Goal: Browse casually: Explore the website without a specific task or goal

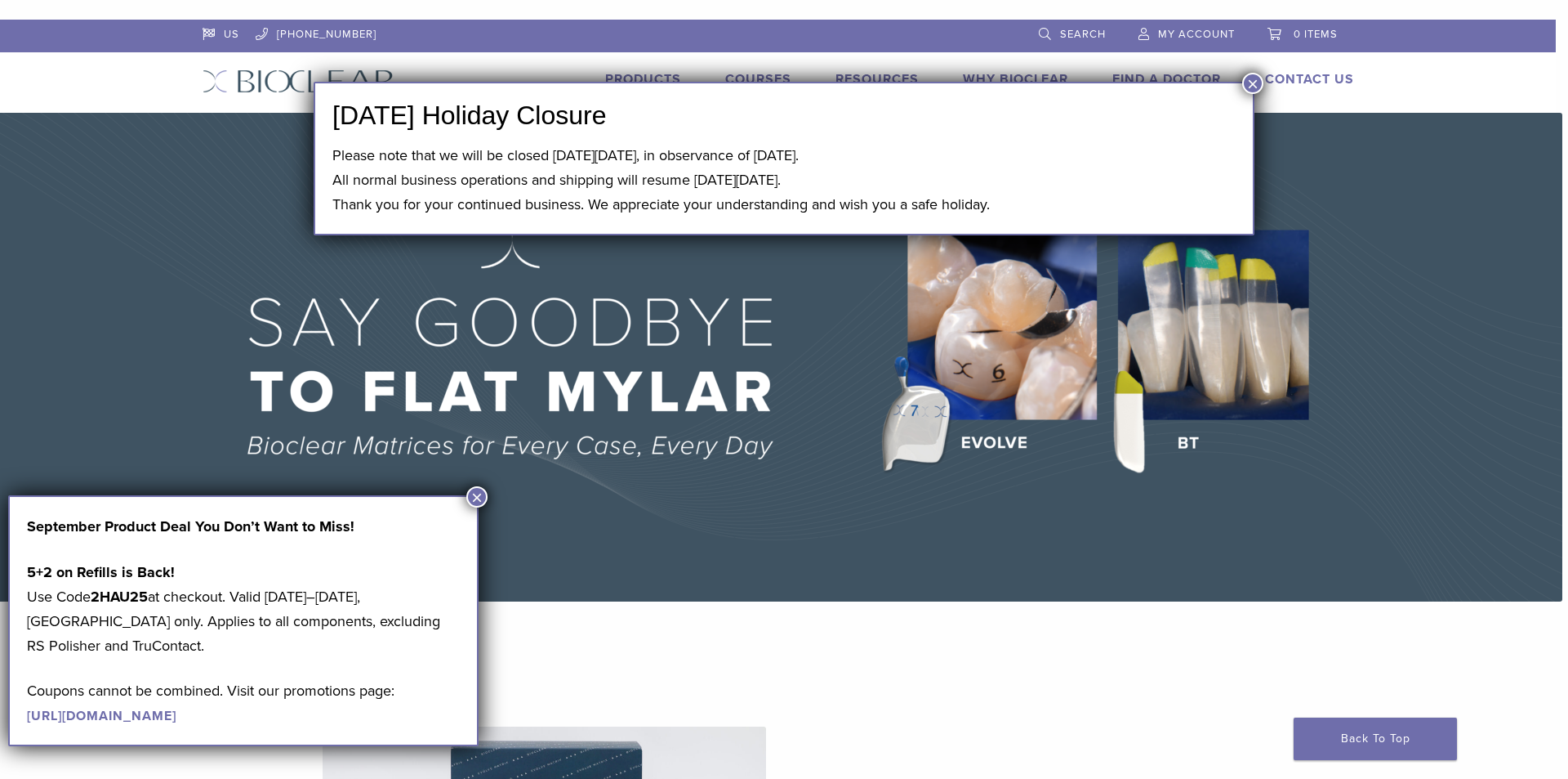
click at [1254, 88] on button "×" at bounding box center [1253, 83] width 21 height 21
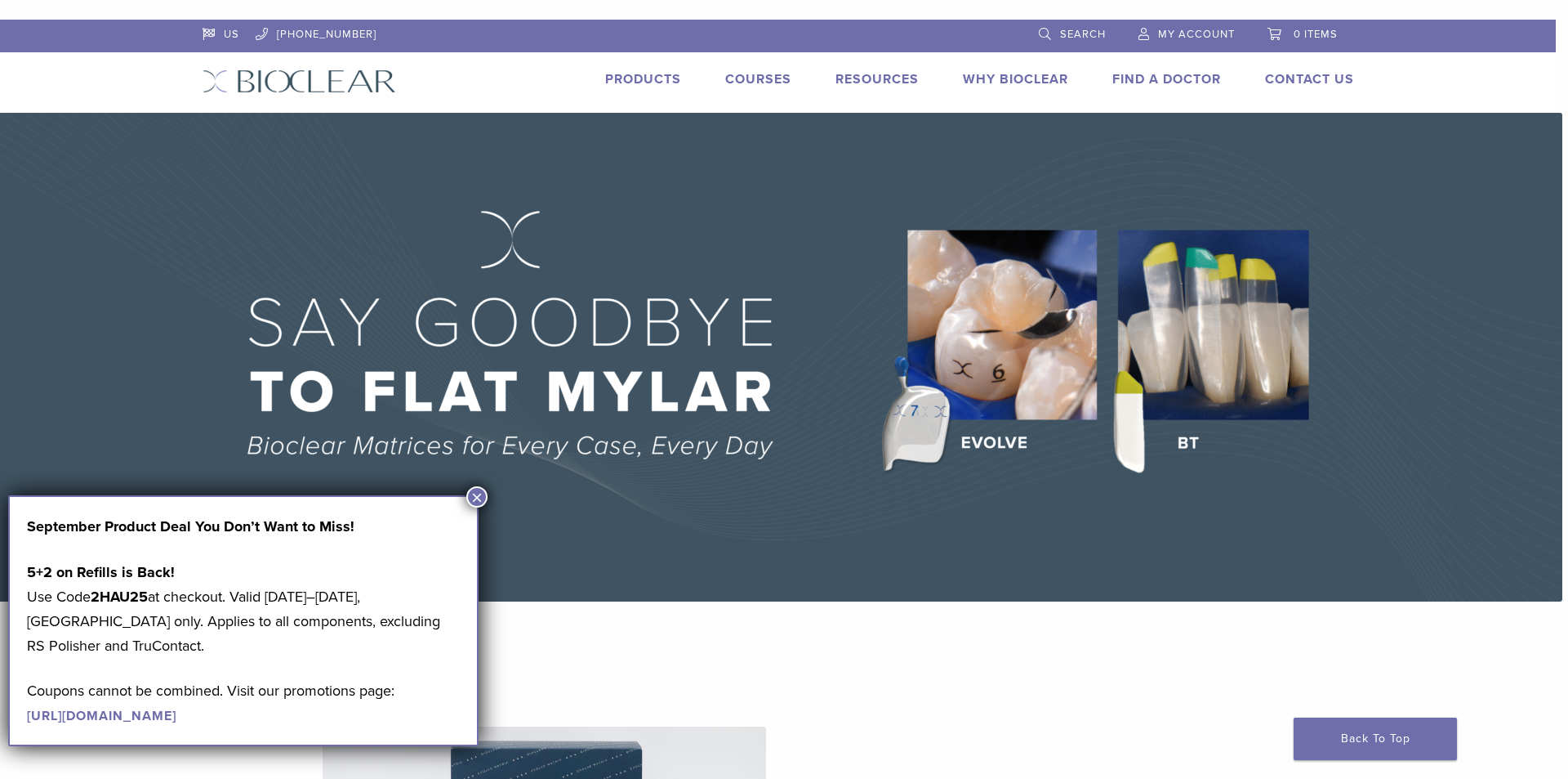
click at [470, 500] on button "×" at bounding box center [477, 497] width 21 height 21
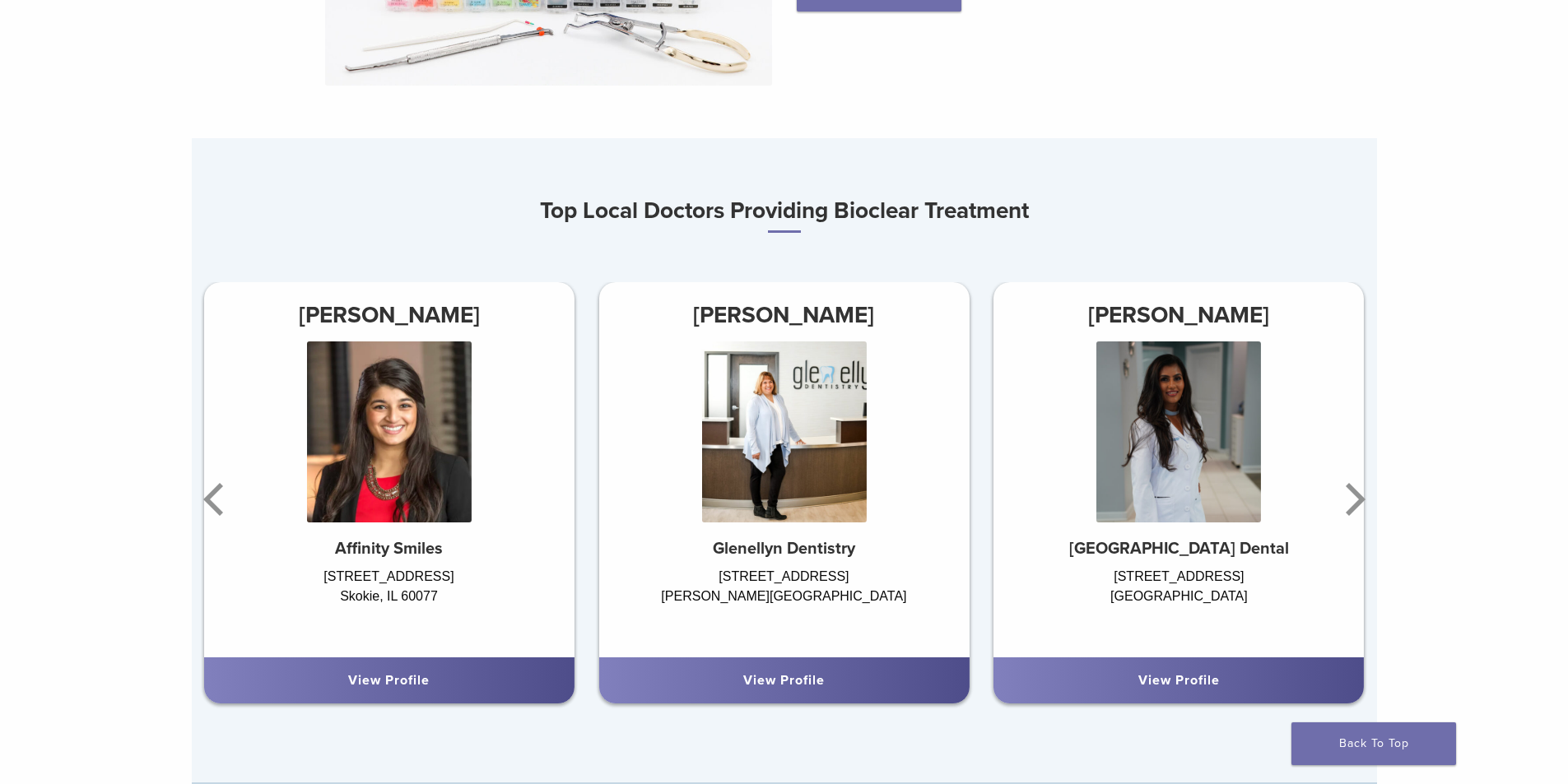
scroll to position [905, 0]
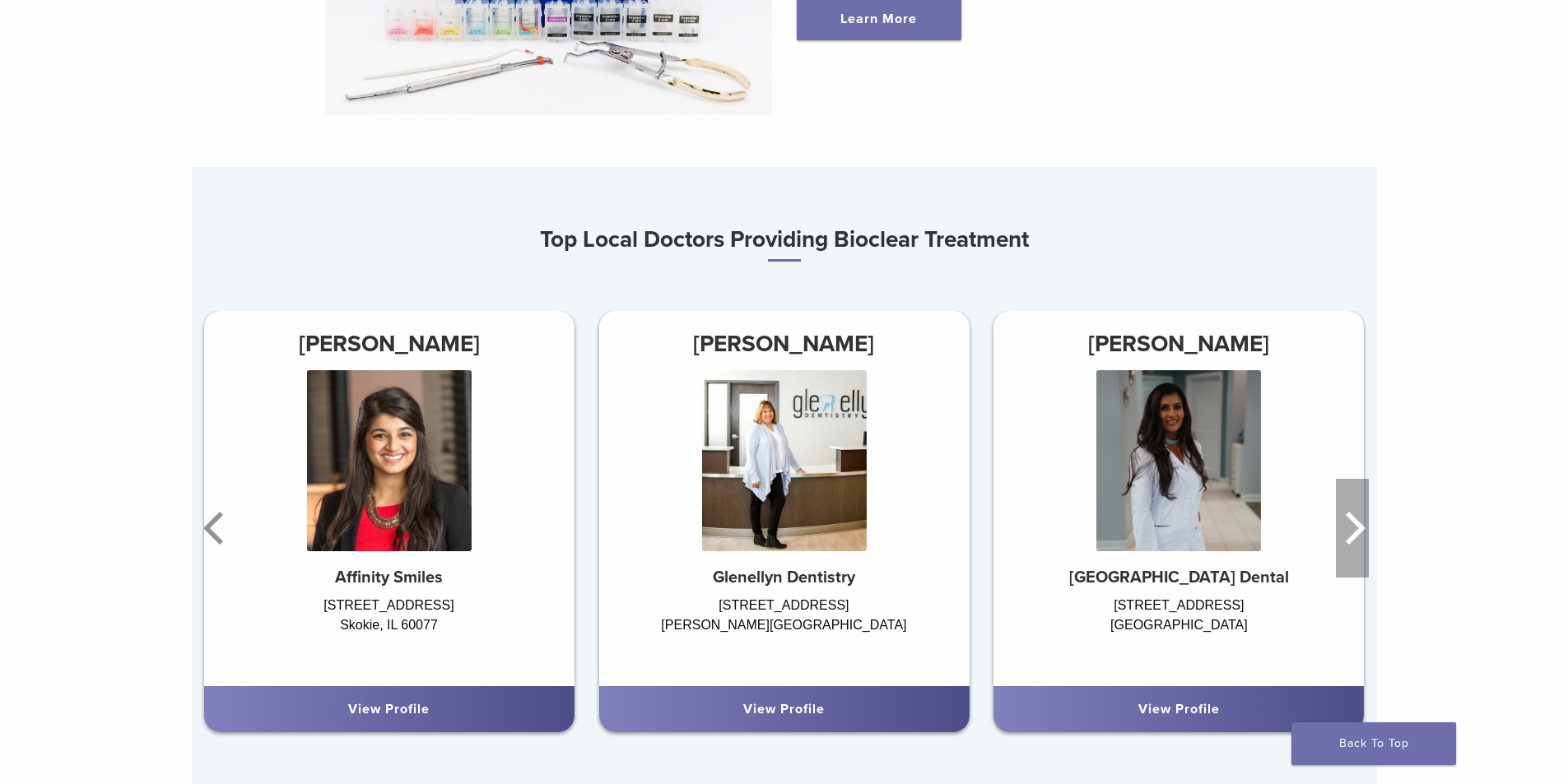
click at [1358, 512] on icon "Next" at bounding box center [1355, 528] width 19 height 33
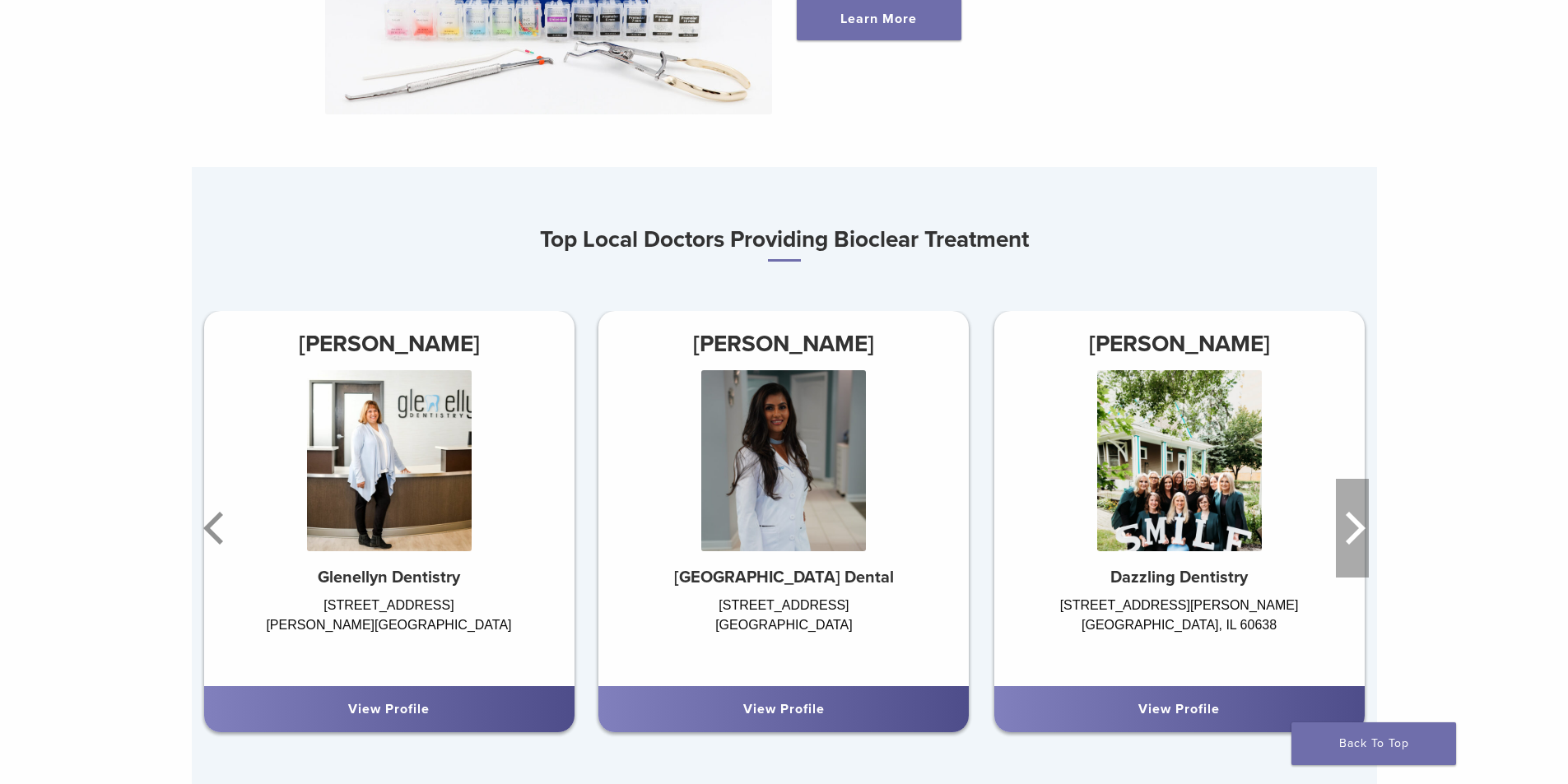
click at [1357, 512] on icon "Next" at bounding box center [1355, 528] width 19 height 33
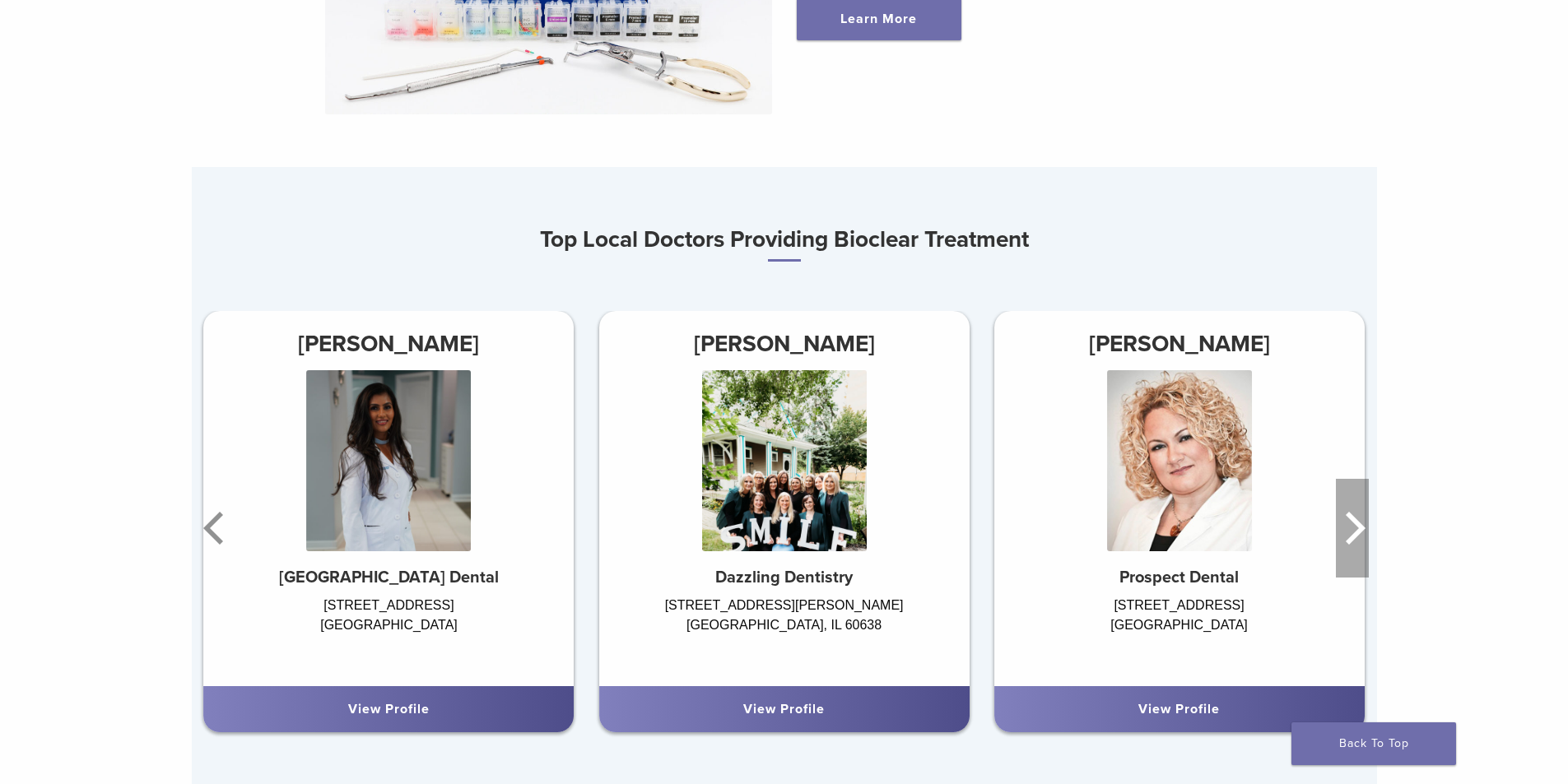
click at [1357, 512] on icon "Next" at bounding box center [1355, 528] width 19 height 33
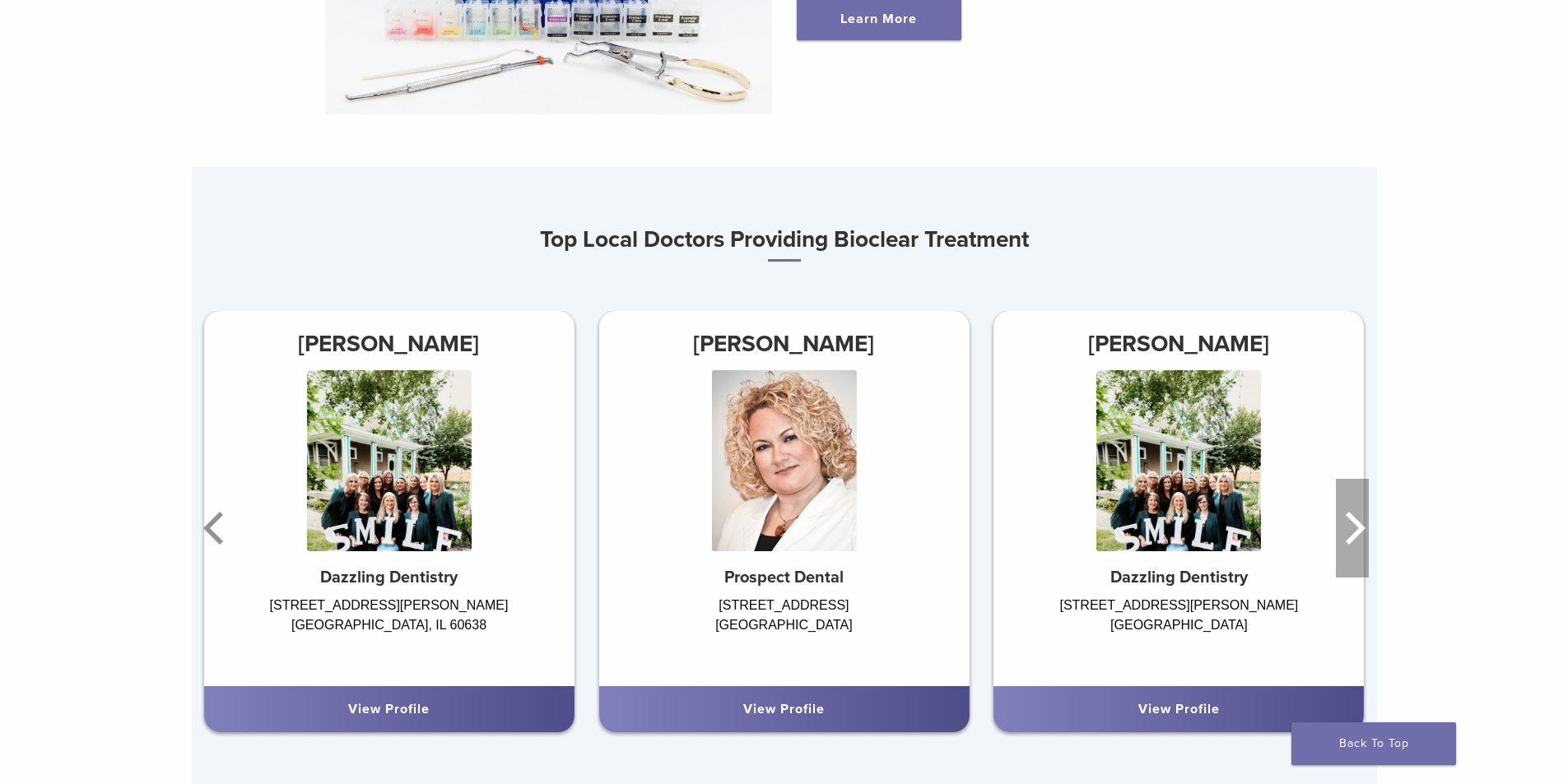
click at [1358, 503] on icon "Next" at bounding box center [1352, 528] width 33 height 98
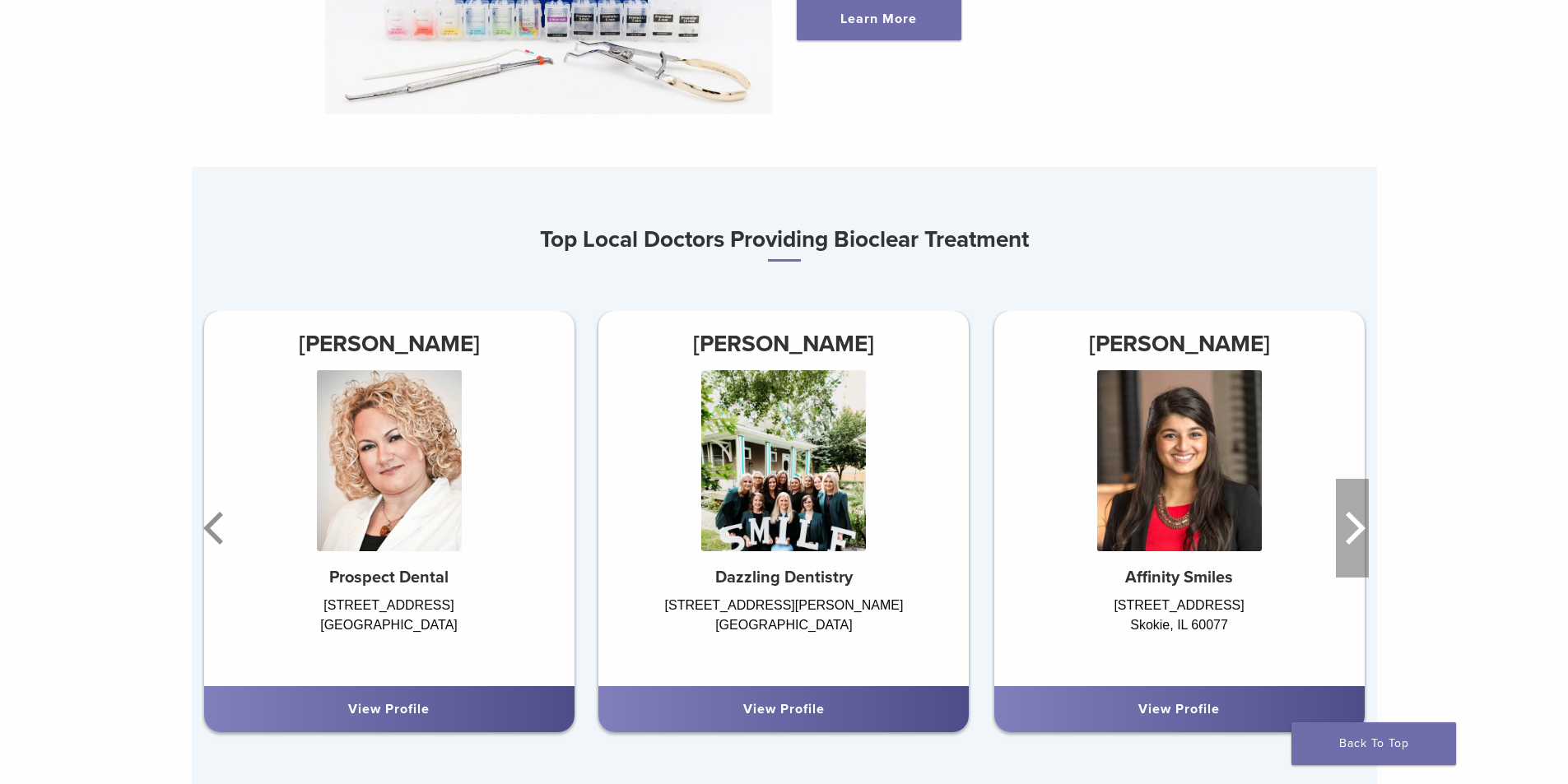
click at [1354, 502] on icon "Next" at bounding box center [1352, 528] width 33 height 98
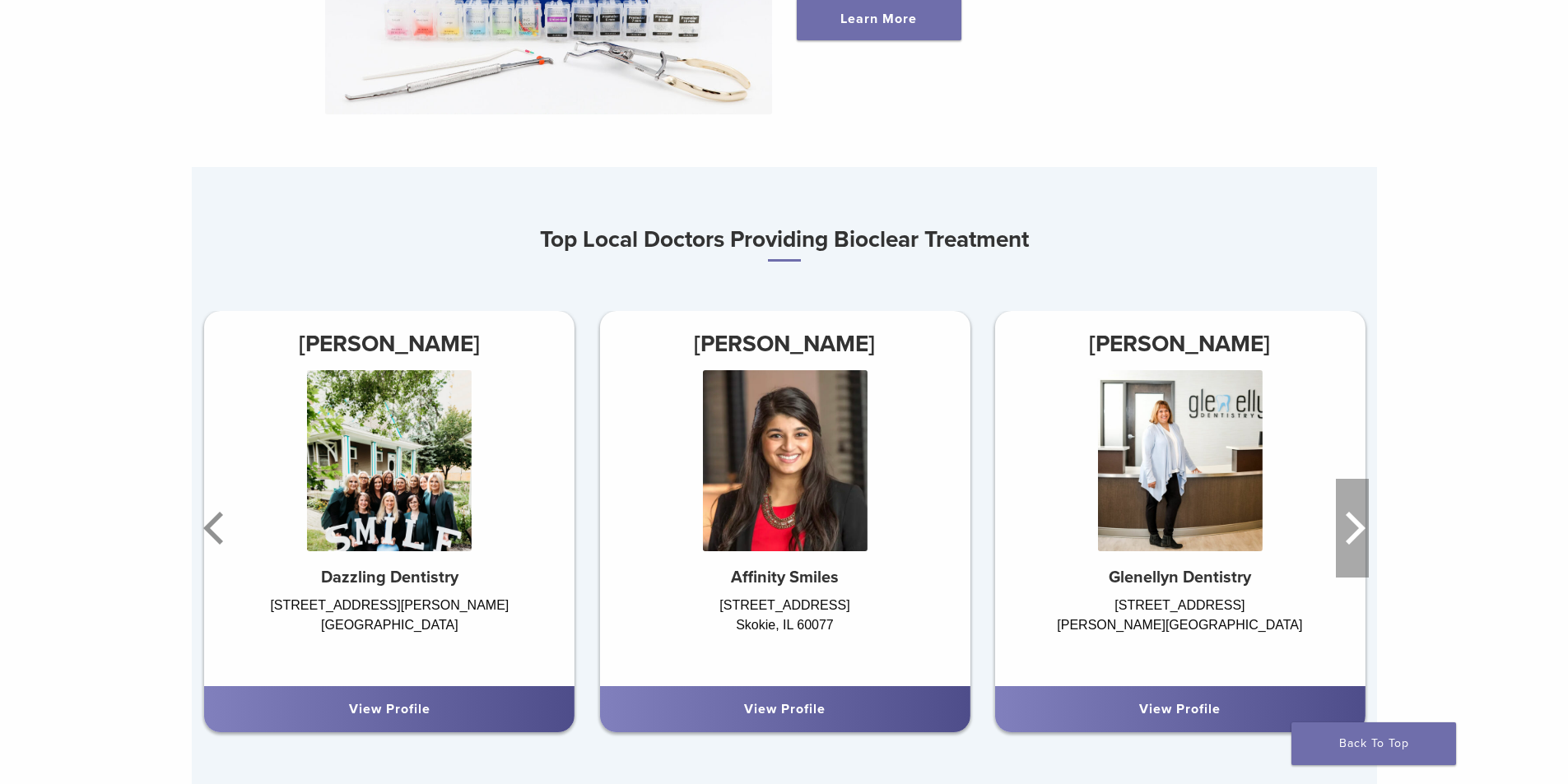
click at [1353, 512] on icon "Next" at bounding box center [1355, 528] width 19 height 33
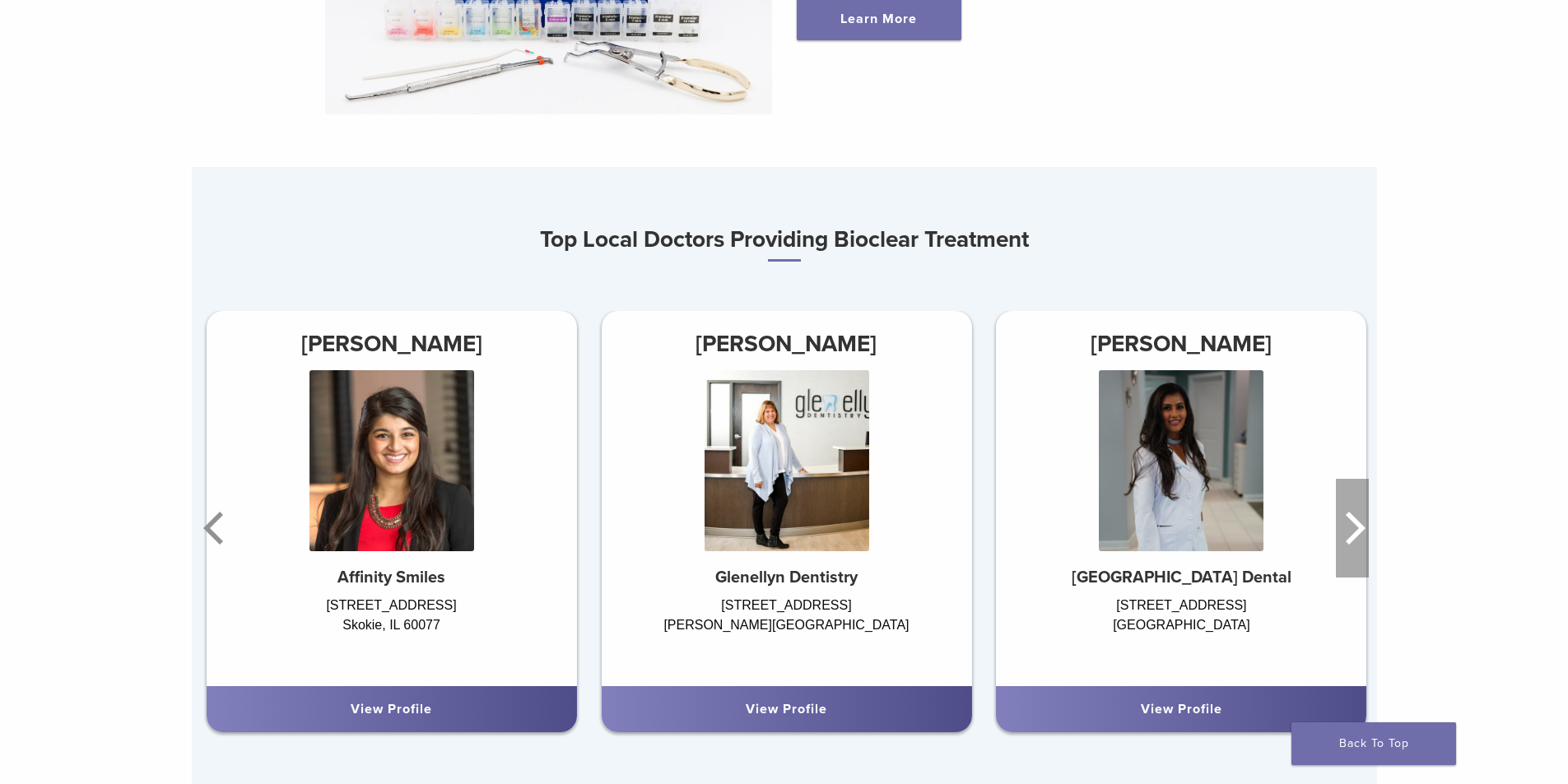
click at [1352, 512] on icon "Next" at bounding box center [1355, 528] width 19 height 33
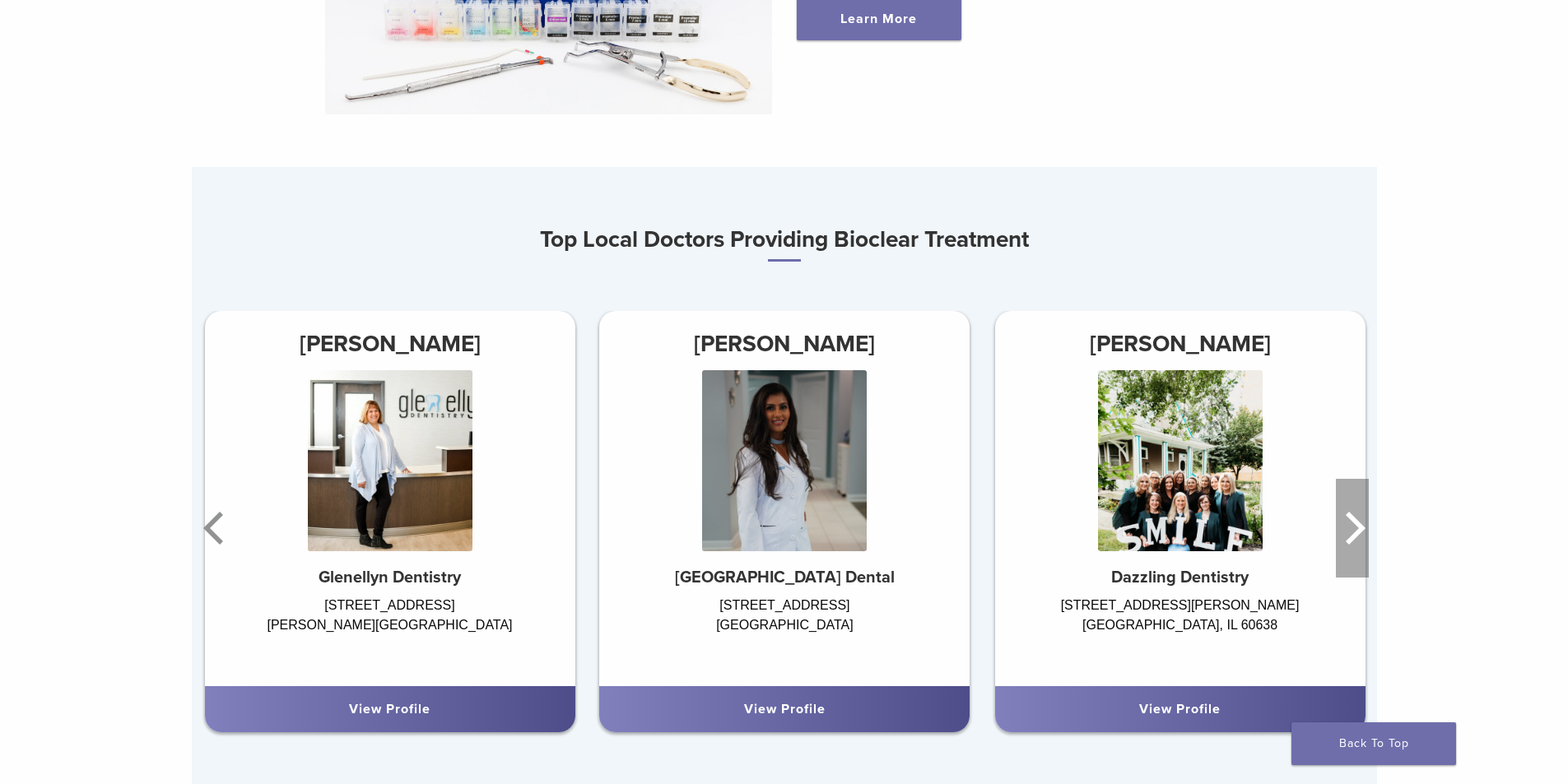
click at [1352, 512] on icon "Next" at bounding box center [1355, 528] width 19 height 33
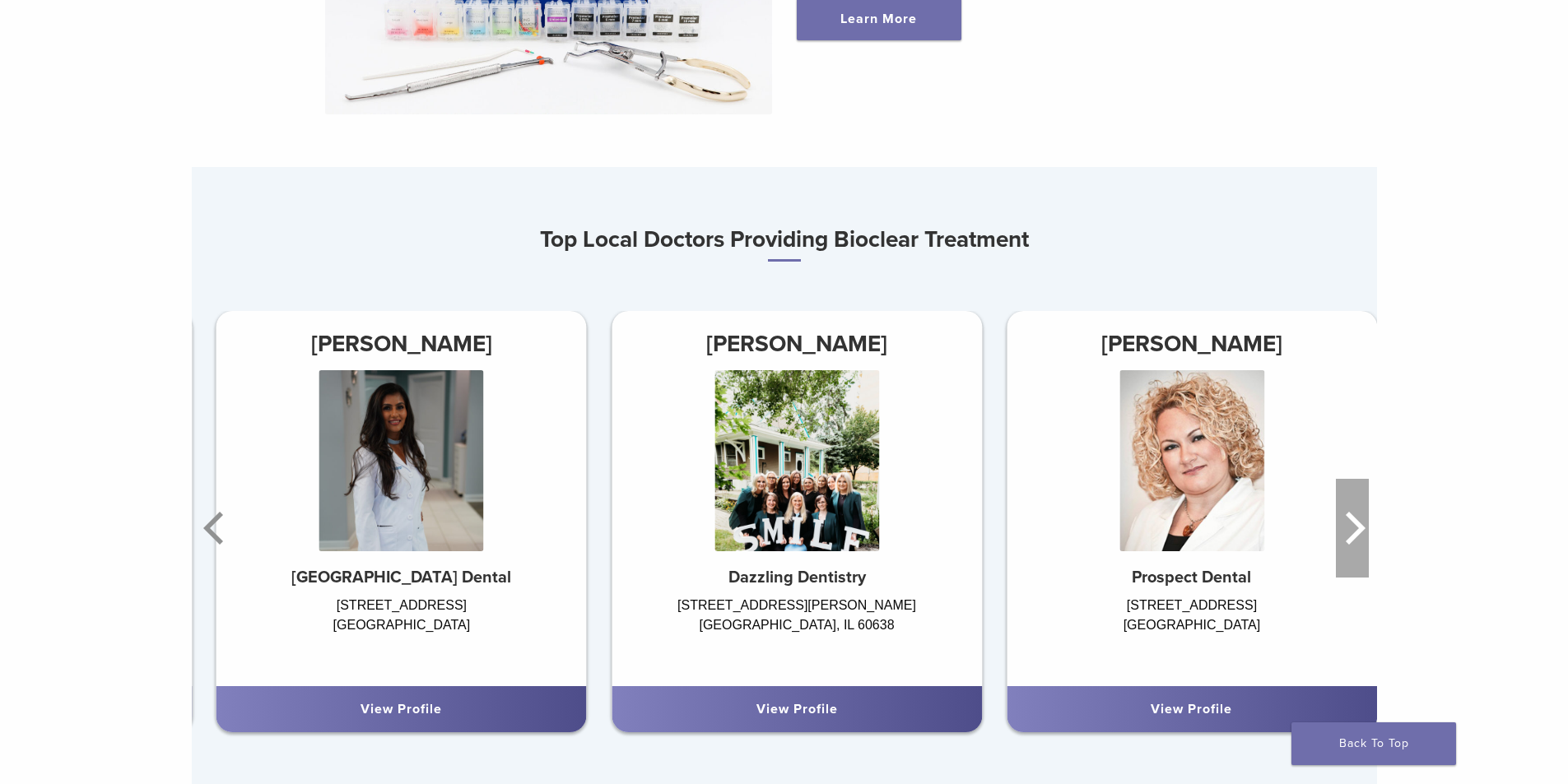
click at [1352, 512] on icon "Next" at bounding box center [1355, 528] width 19 height 33
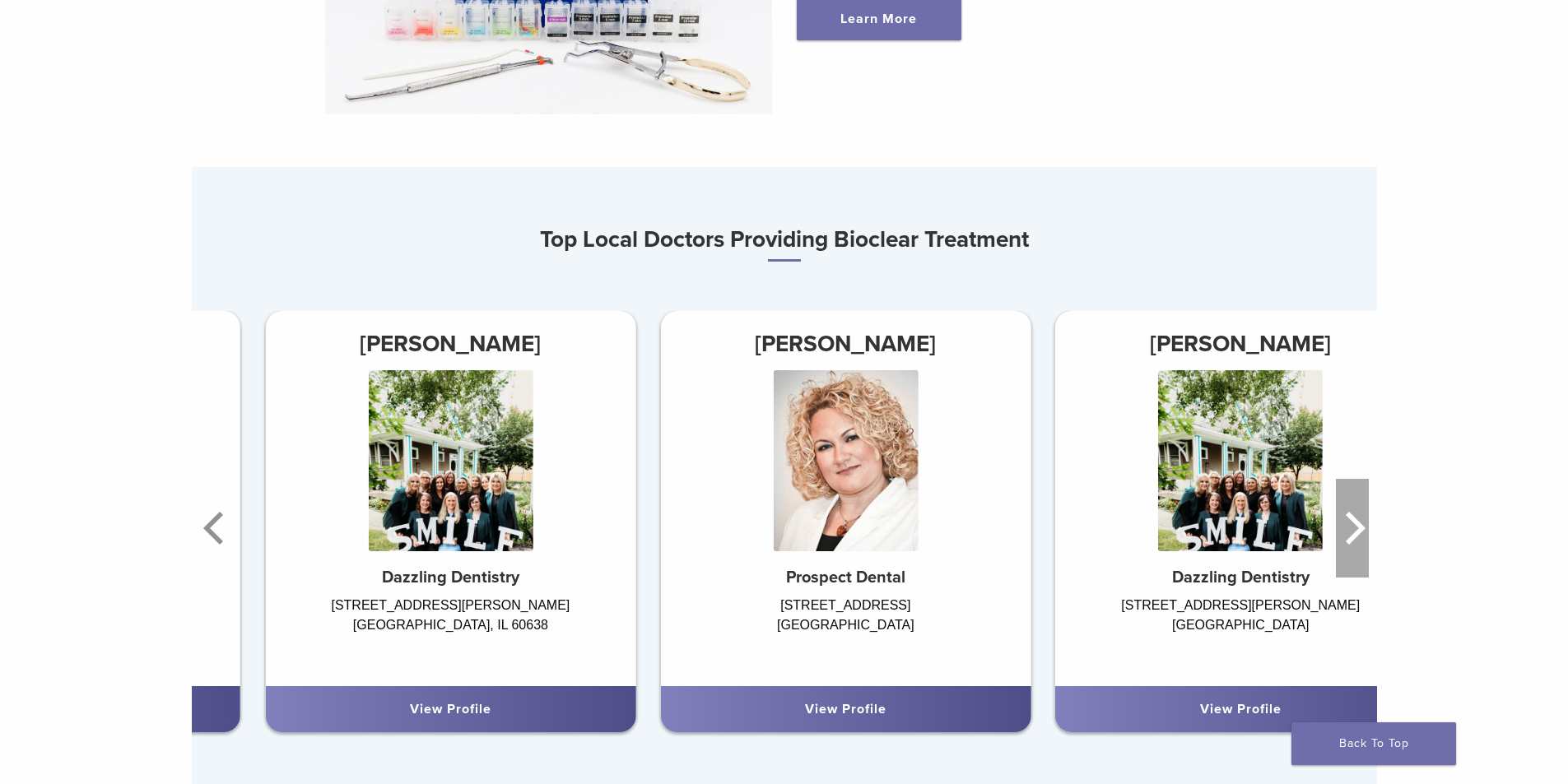
click at [1352, 512] on icon "Next" at bounding box center [1355, 528] width 19 height 33
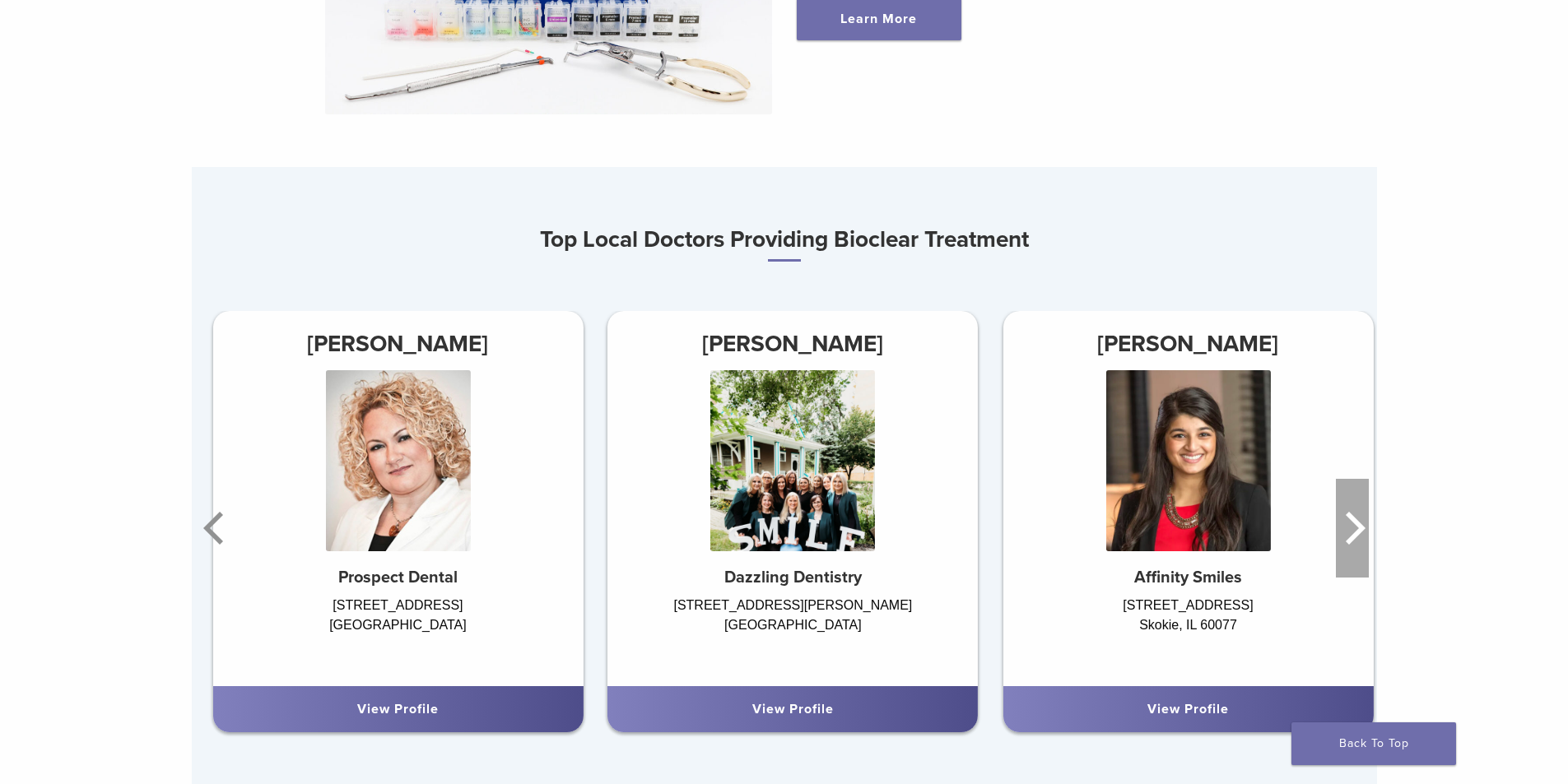
click at [1349, 512] on icon "Next" at bounding box center [1355, 528] width 19 height 33
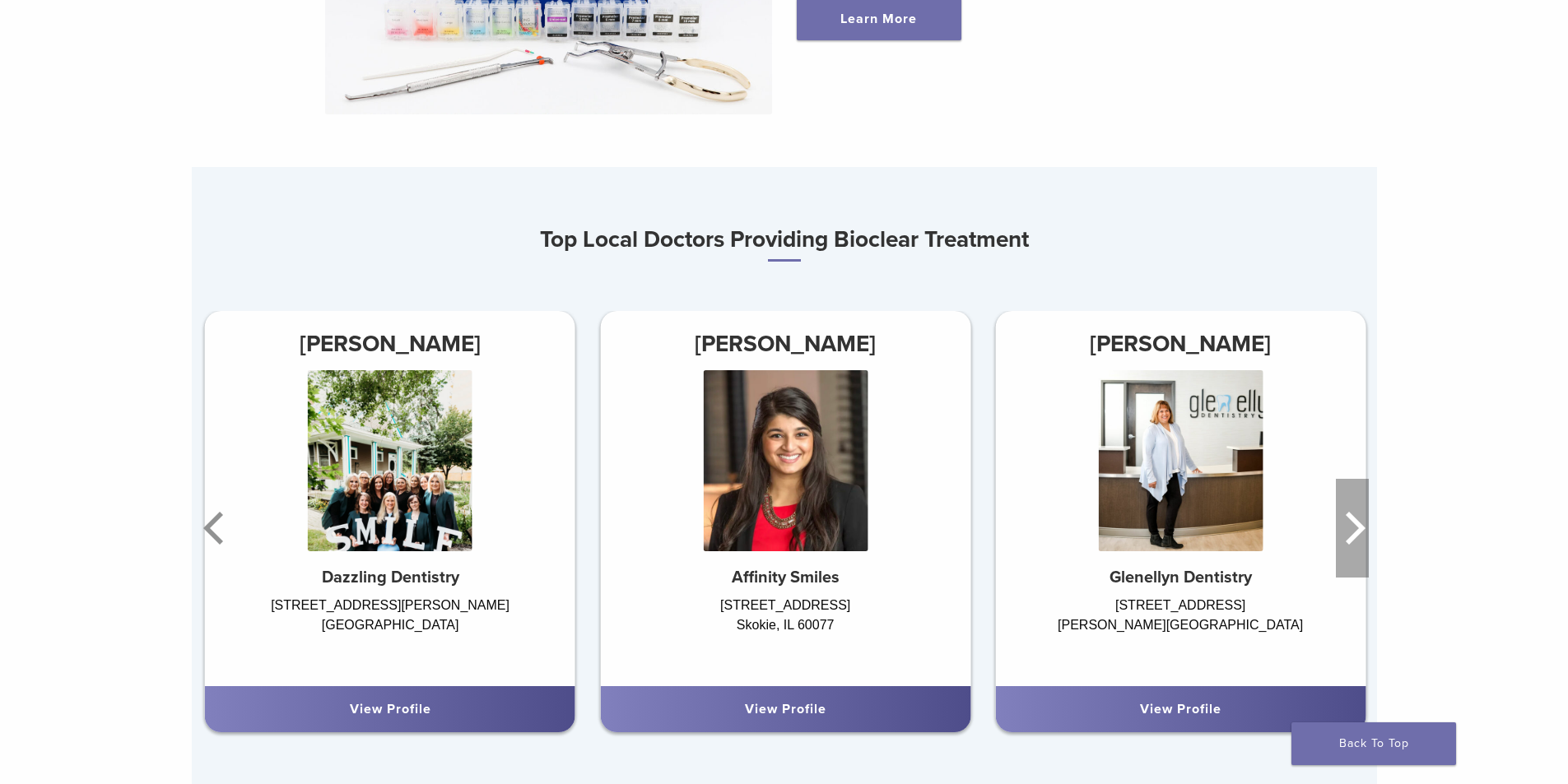
click at [1349, 512] on icon "Next" at bounding box center [1355, 528] width 19 height 33
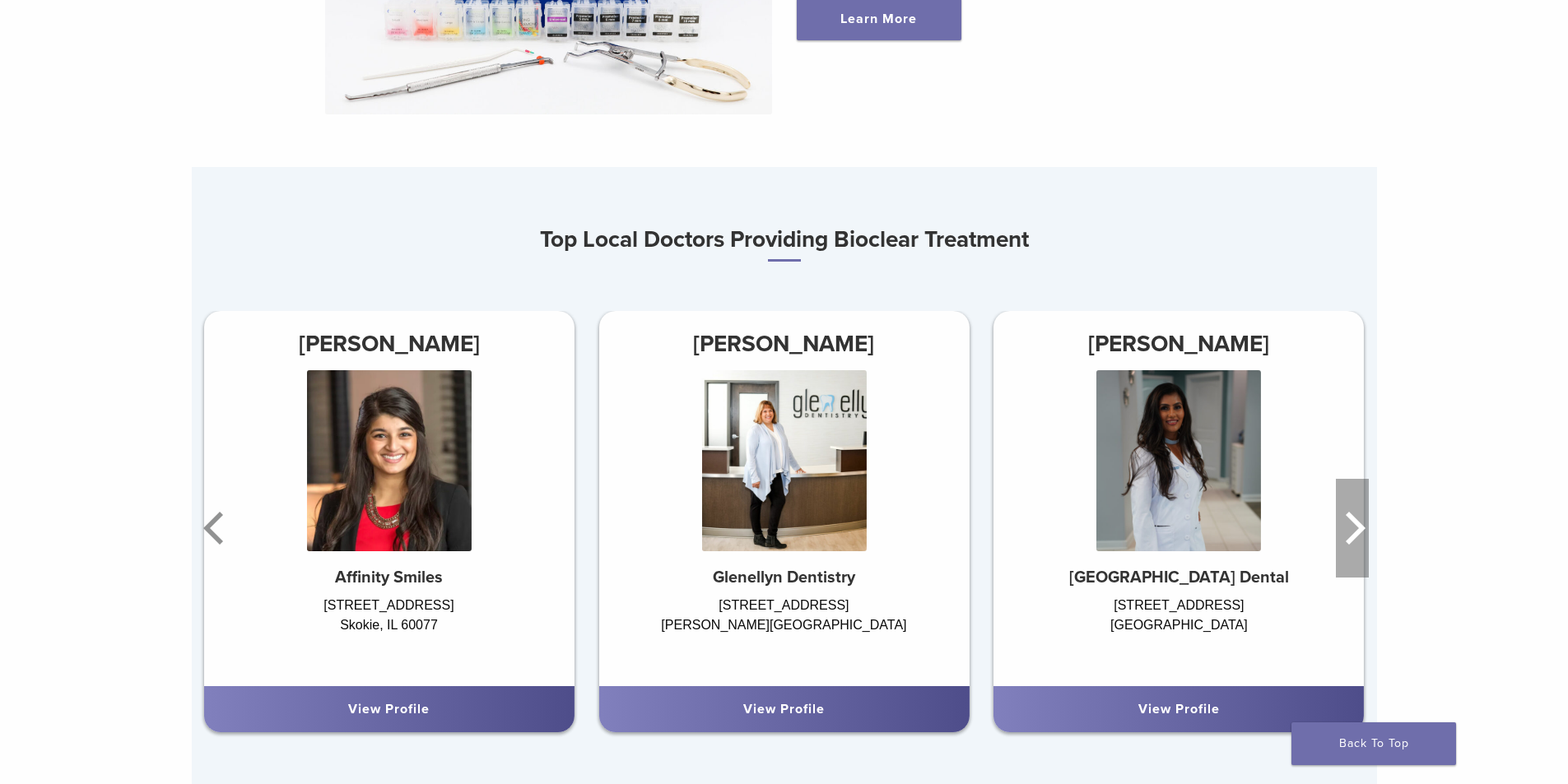
click at [1342, 496] on icon "Next" at bounding box center [1352, 528] width 33 height 98
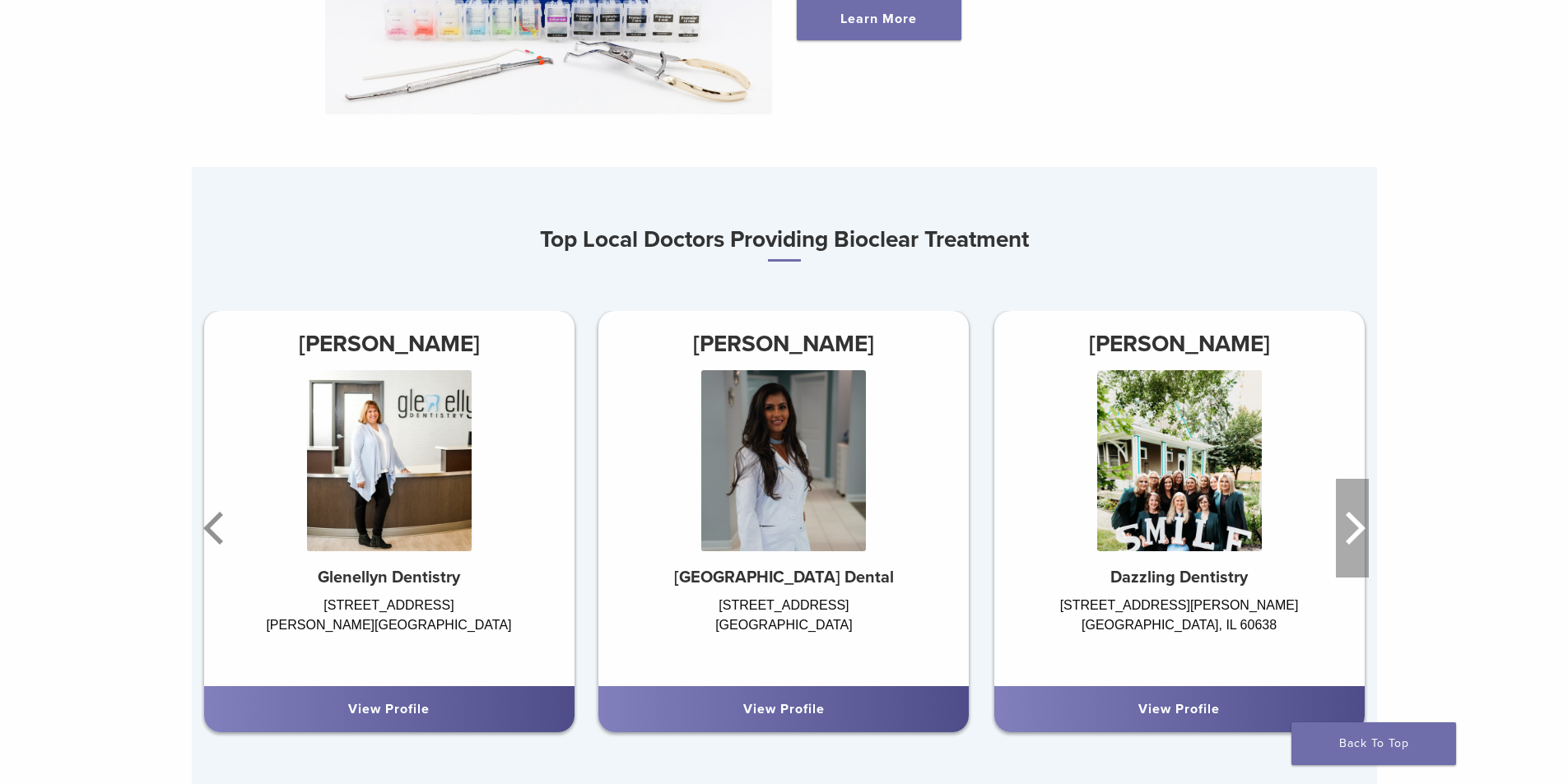
click at [1342, 496] on icon "Next" at bounding box center [1352, 528] width 33 height 98
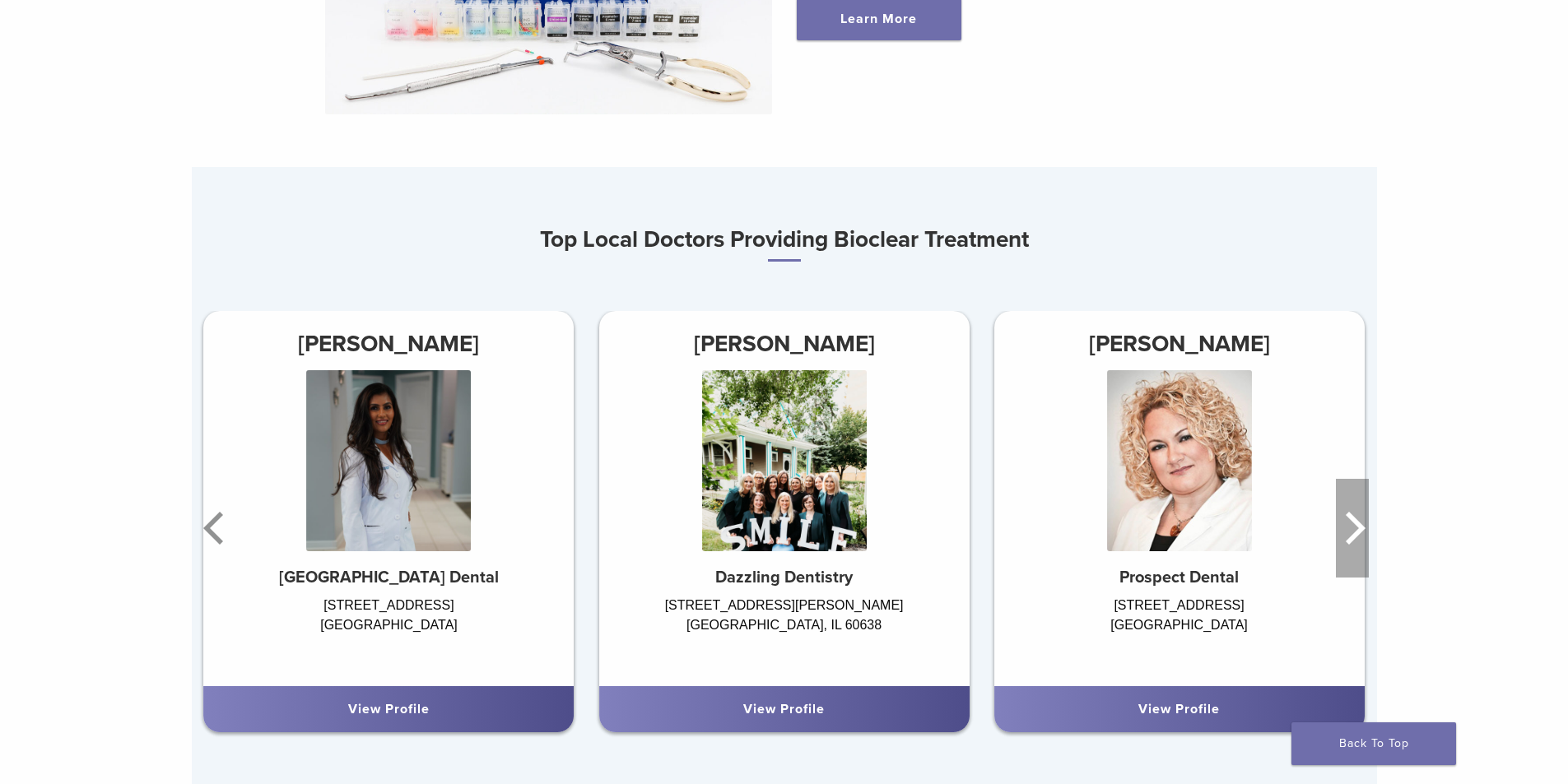
click at [1335, 490] on icon "Next" at bounding box center [1352, 528] width 33 height 98
